Goal: Find specific page/section

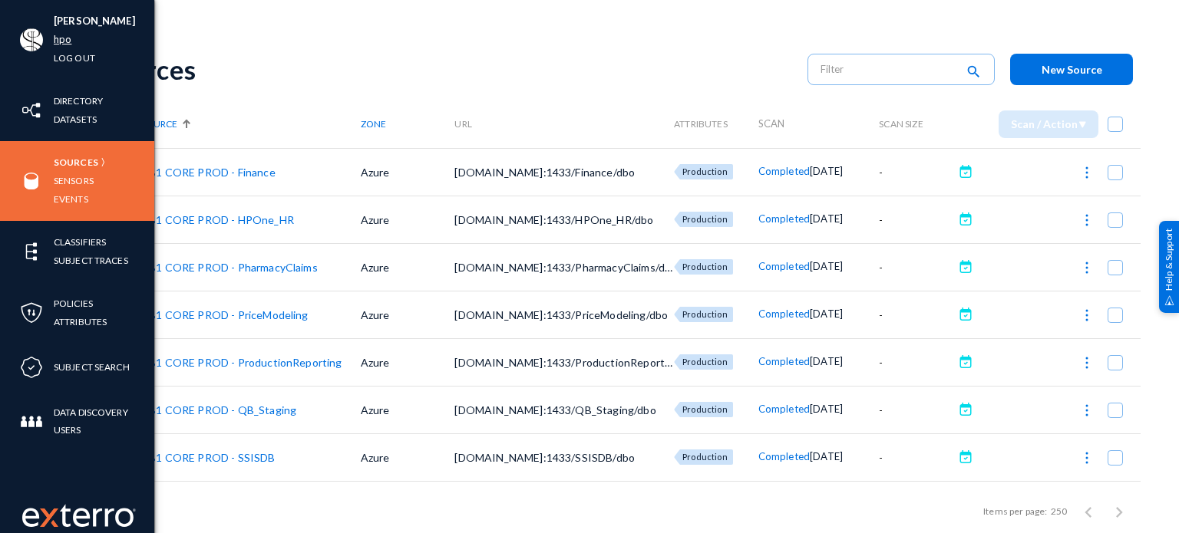
click at [58, 41] on link "hpo" at bounding box center [63, 40] width 18 height 18
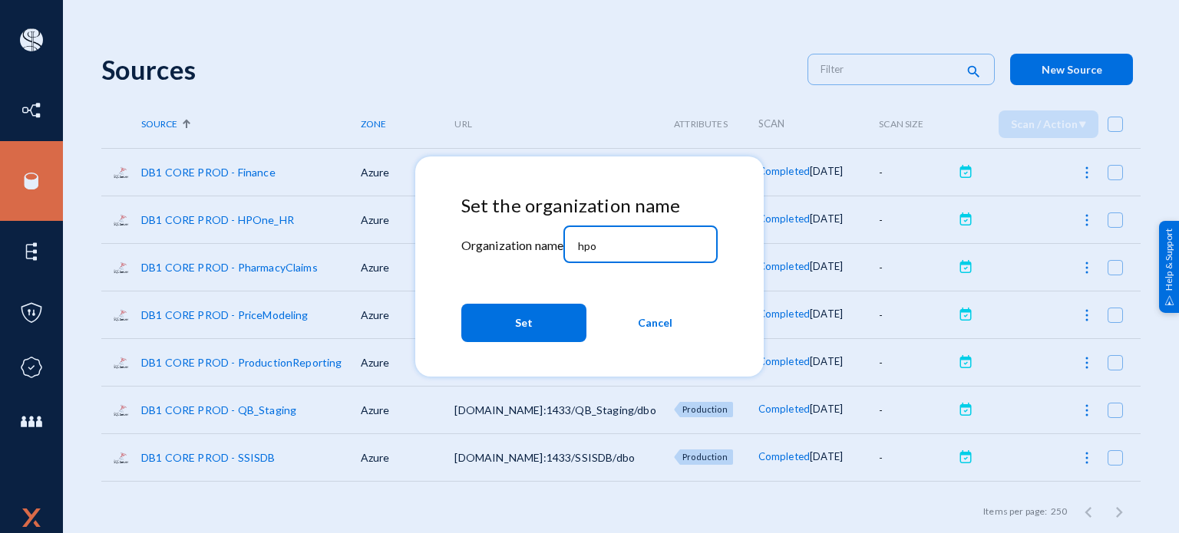
click at [614, 242] on input "hpo" at bounding box center [644, 246] width 132 height 14
type input "tandl"
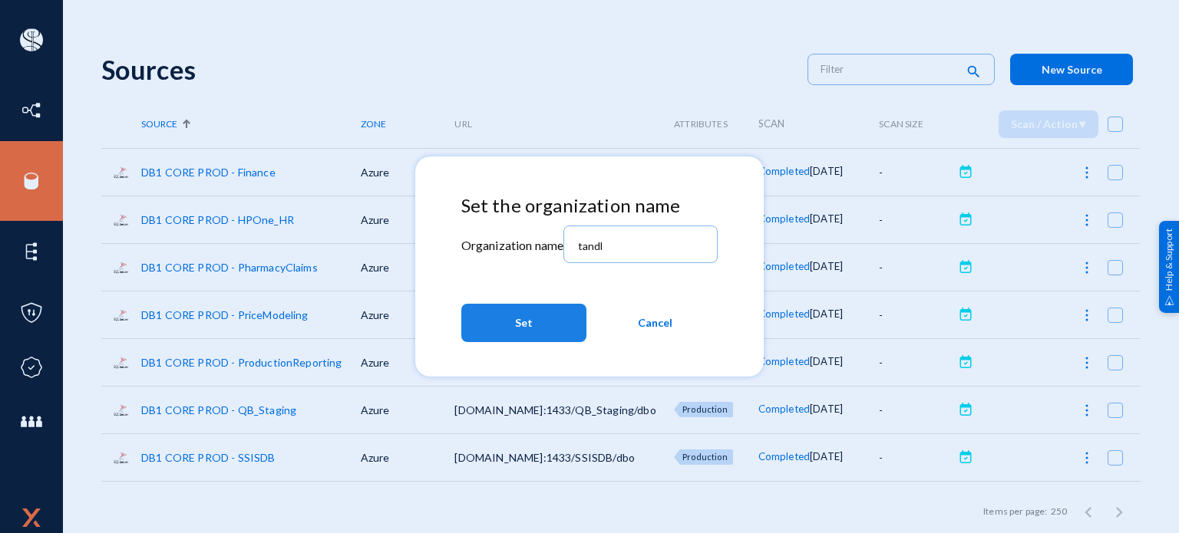
click at [509, 335] on button "Set" at bounding box center [523, 323] width 125 height 38
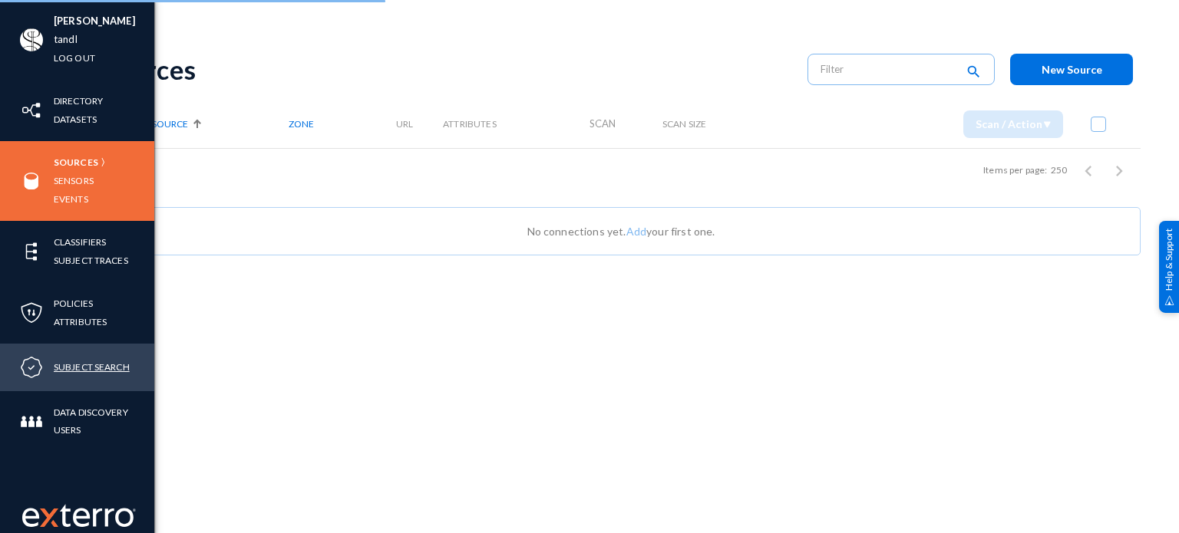
click at [68, 367] on link "Subject Search" at bounding box center [92, 367] width 76 height 18
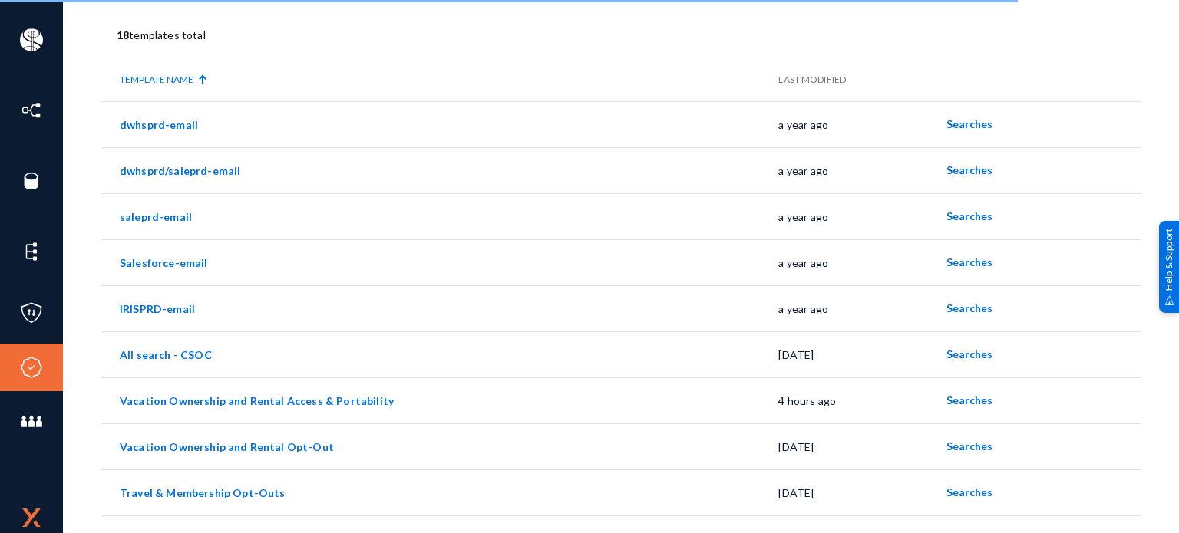
scroll to position [87, 0]
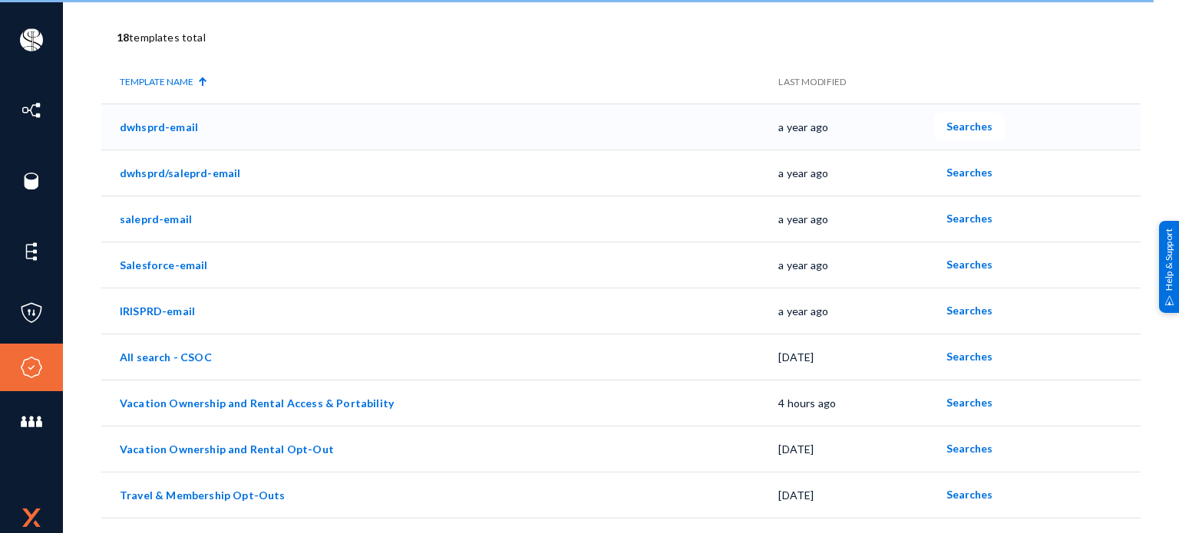
click at [179, 127] on link "dwhsprd-email" at bounding box center [159, 127] width 78 height 13
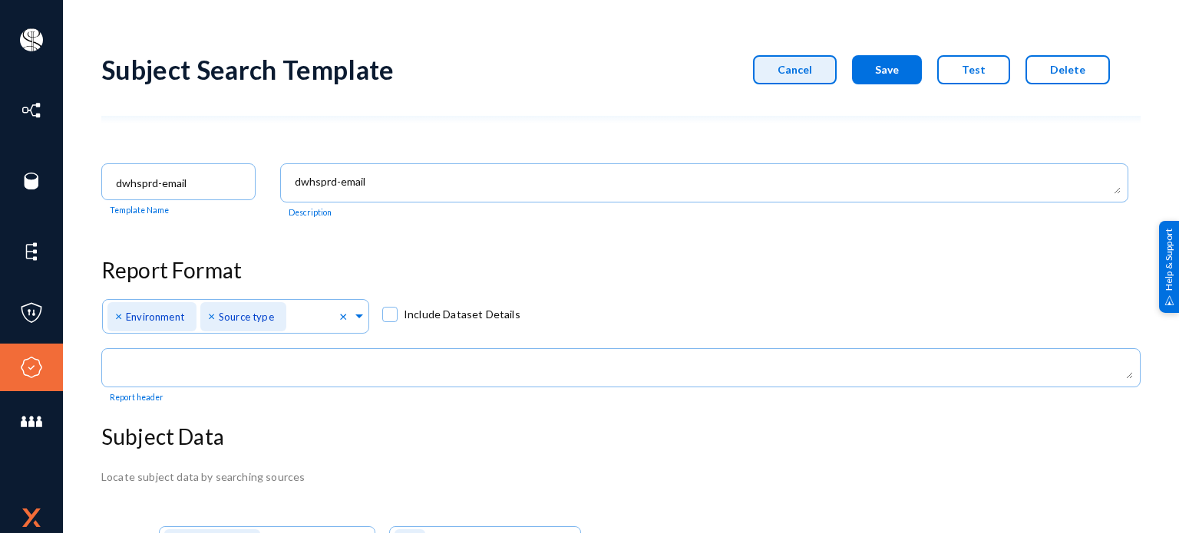
click at [778, 64] on button "Cancel" at bounding box center [795, 69] width 84 height 29
